Goal: Task Accomplishment & Management: Manage account settings

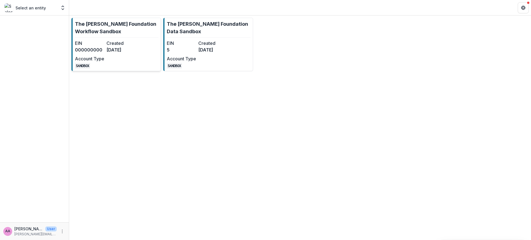
click at [110, 30] on p "The [PERSON_NAME] Foundation Workflow Sandbox" at bounding box center [117, 27] width 84 height 15
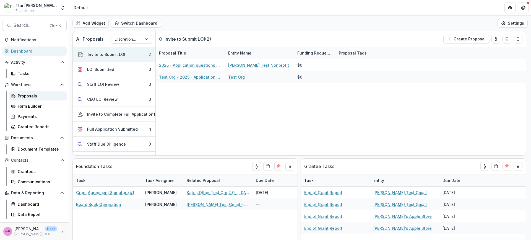
click at [28, 94] on div "Proposals" at bounding box center [40, 96] width 45 height 6
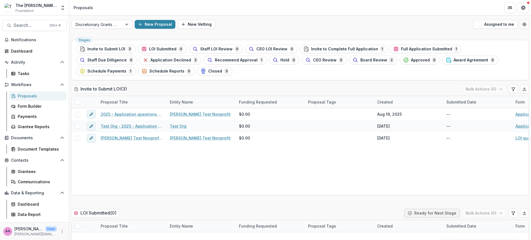
click at [339, 54] on ul "Stages Invite to Submit LOI 3 LOI Submitted 0 Staff LOI Review 0 CEO LOI Review…" at bounding box center [300, 60] width 448 height 31
click at [339, 50] on span "Invite to Complete Full Application" at bounding box center [344, 49] width 67 height 5
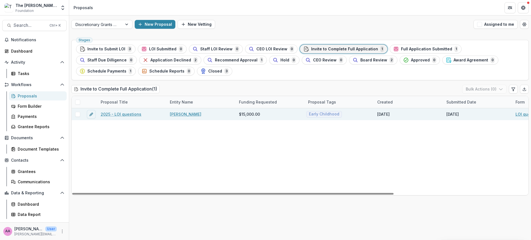
click at [123, 114] on link "2025 - LOI questions" at bounding box center [121, 114] width 41 height 6
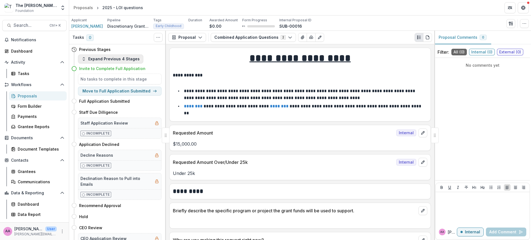
click at [92, 59] on button "Expand Previous 4 Stages" at bounding box center [110, 58] width 65 height 9
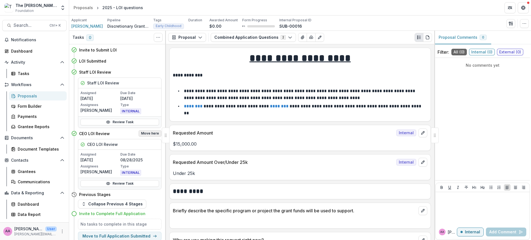
click at [152, 132] on button "Move here" at bounding box center [150, 133] width 23 height 7
select select "**********"
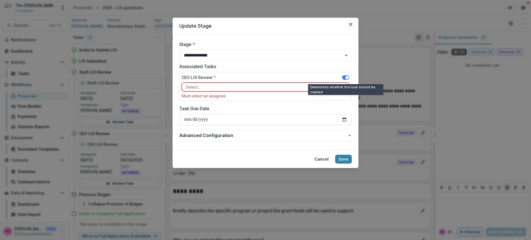
click at [347, 75] on span at bounding box center [345, 77] width 7 height 4
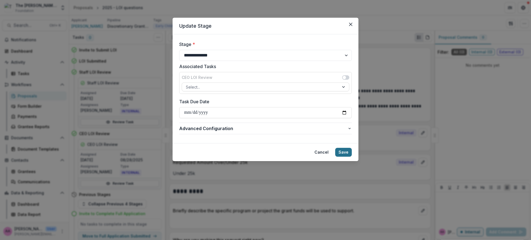
click at [342, 152] on button "Save" at bounding box center [343, 152] width 17 height 9
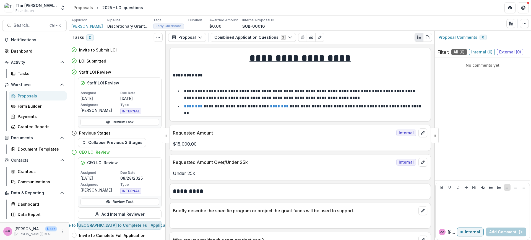
click at [127, 227] on button "Move to [GEOGRAPHIC_DATA] to Complete Full Application" at bounding box center [120, 225] width 84 height 9
select select "**********"
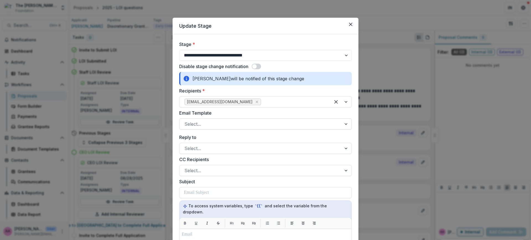
click at [216, 126] on div at bounding box center [260, 124] width 152 height 8
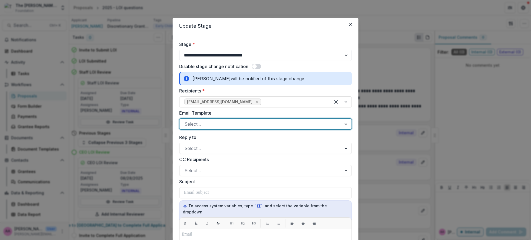
click at [216, 126] on div at bounding box center [260, 124] width 152 height 8
click at [219, 140] on div "Stage Change Message" at bounding box center [265, 138] width 170 height 10
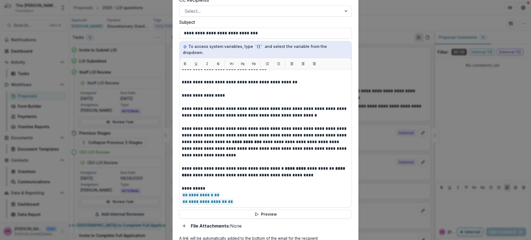
scroll to position [249, 0]
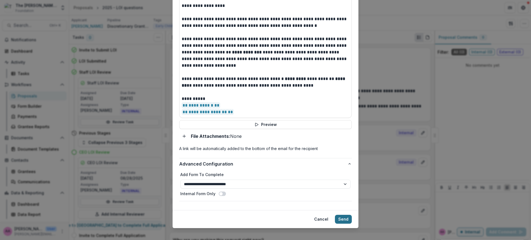
click at [344, 215] on button "Send" at bounding box center [343, 219] width 17 height 9
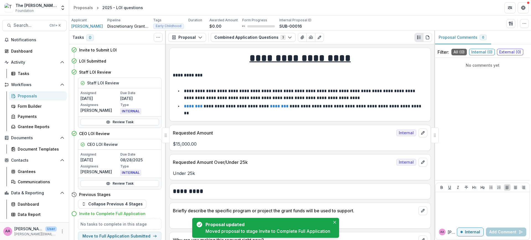
scroll to position [2, 0]
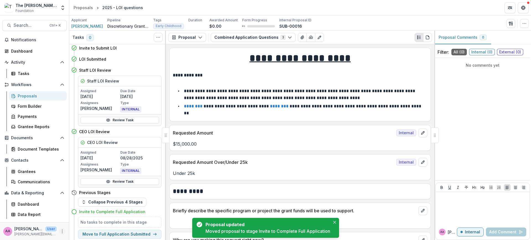
click at [61, 232] on icon "More" at bounding box center [62, 231] width 4 height 4
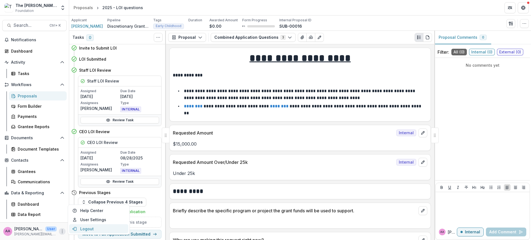
click at [84, 230] on button "Logout" at bounding box center [98, 228] width 59 height 9
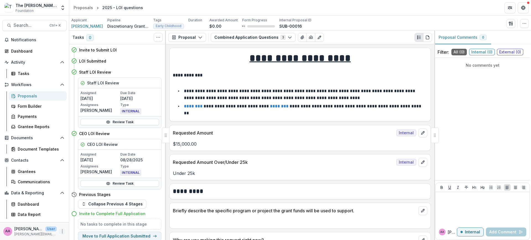
click at [64, 231] on icon "More" at bounding box center [62, 231] width 4 height 4
click at [82, 229] on button "Logout" at bounding box center [98, 228] width 59 height 9
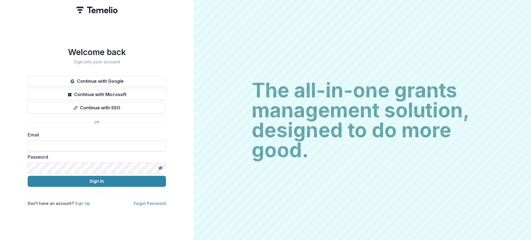
click at [49, 148] on input at bounding box center [97, 145] width 138 height 11
type input "**********"
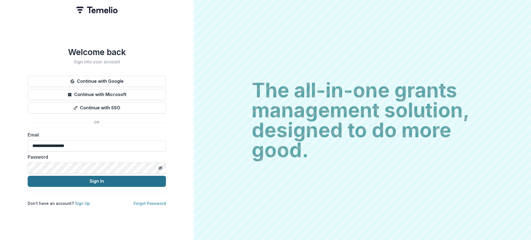
click at [79, 186] on button "Sign In" at bounding box center [97, 181] width 138 height 11
